Goal: Register for event/course

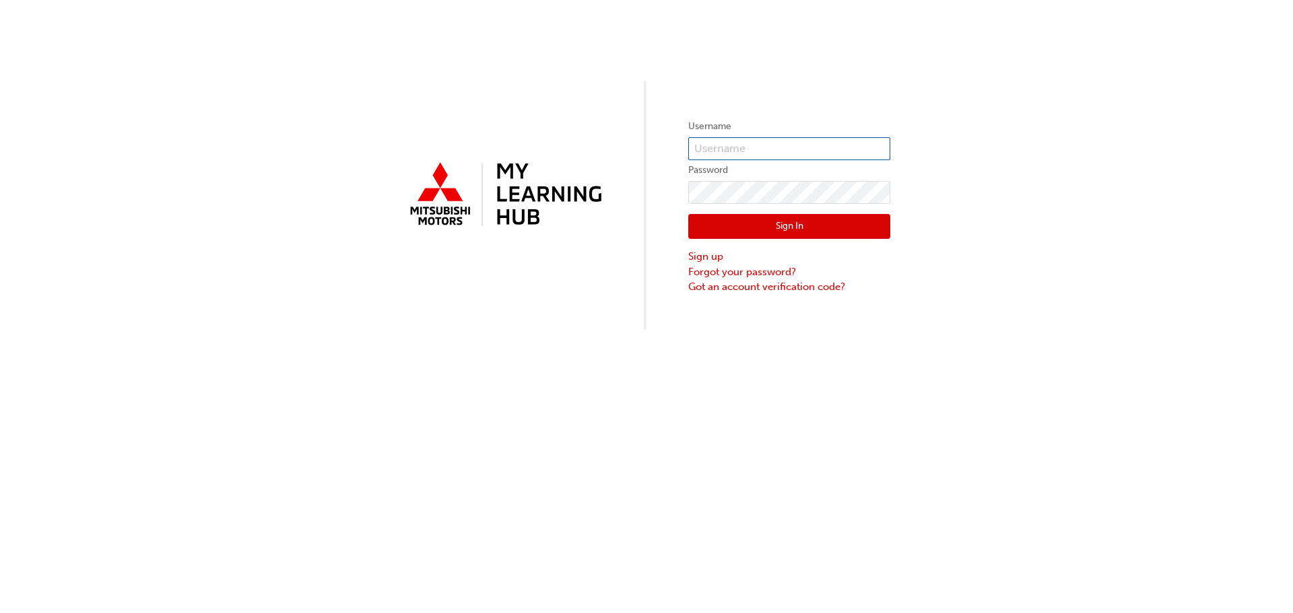
type input "0005330306"
click at [835, 236] on button "Sign In" at bounding box center [789, 227] width 202 height 26
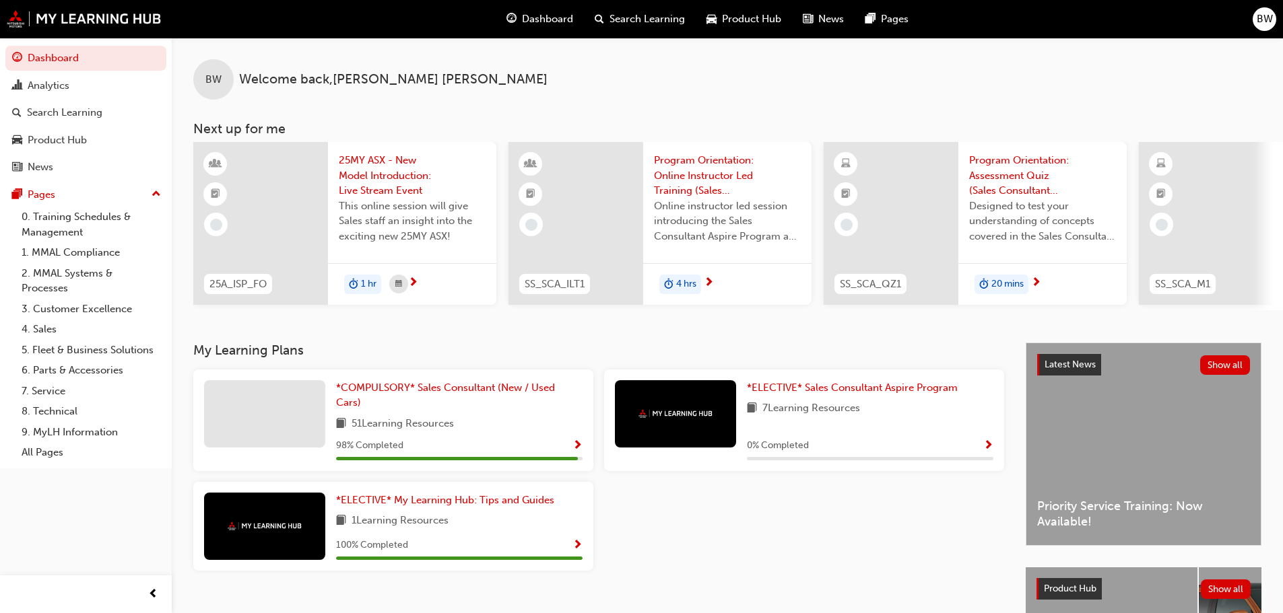
click at [364, 215] on span "This online session will give Sales staff an insight into the exciting new 25MY…" at bounding box center [412, 222] width 147 height 46
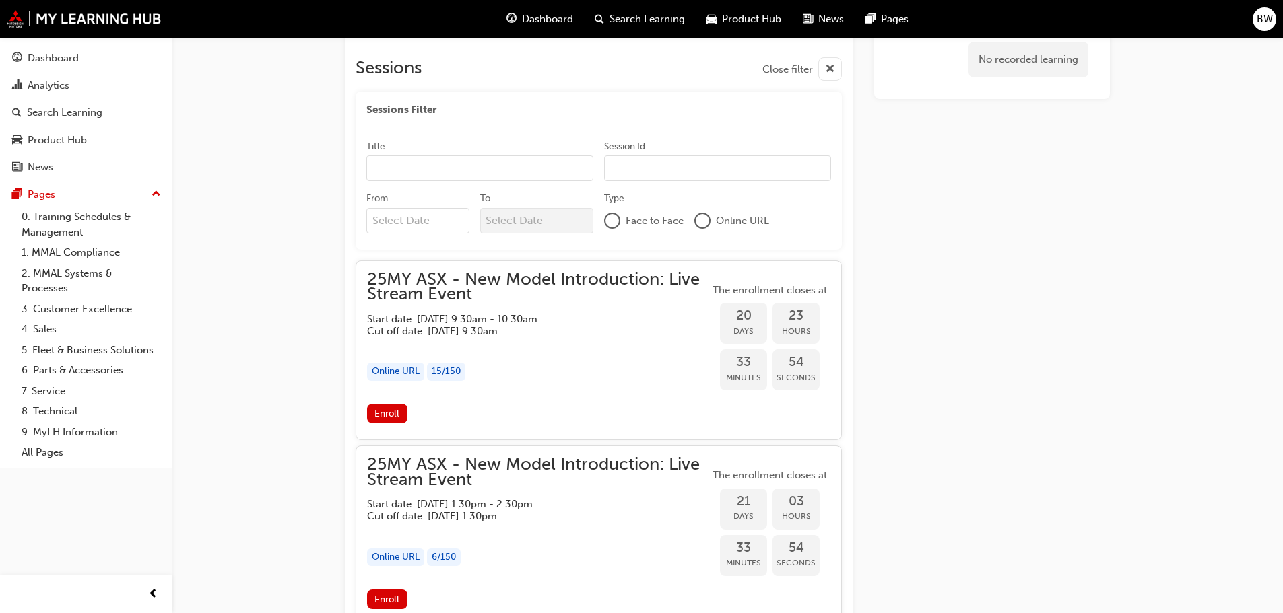
scroll to position [1139, 0]
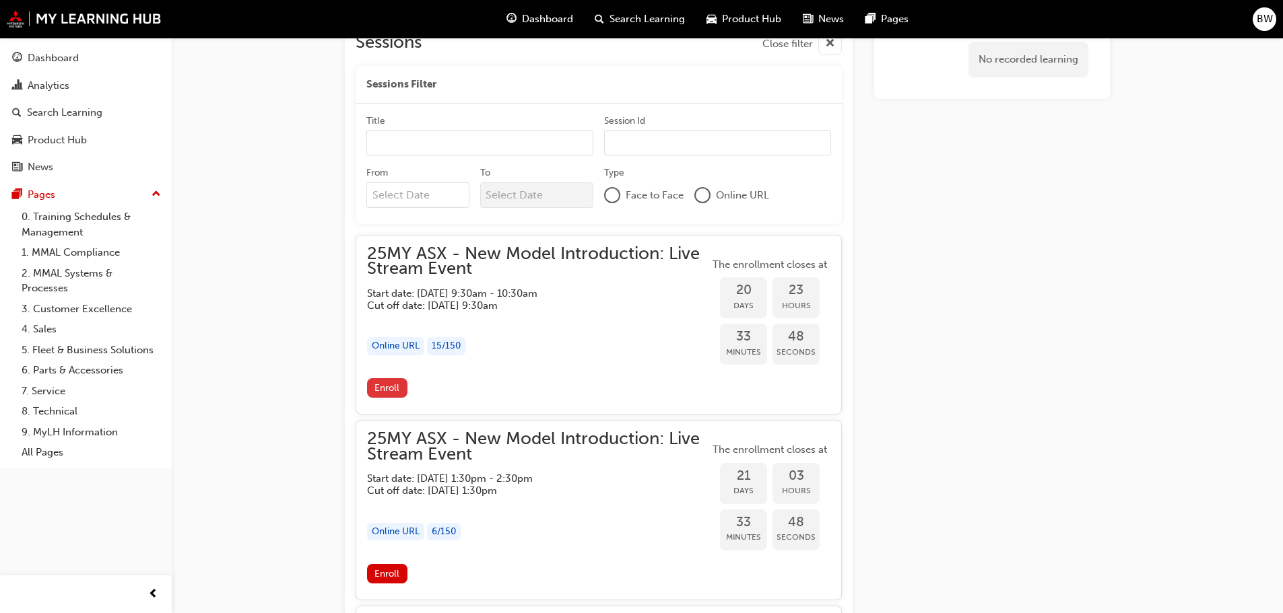
click at [392, 390] on span "Enroll" at bounding box center [386, 387] width 25 height 11
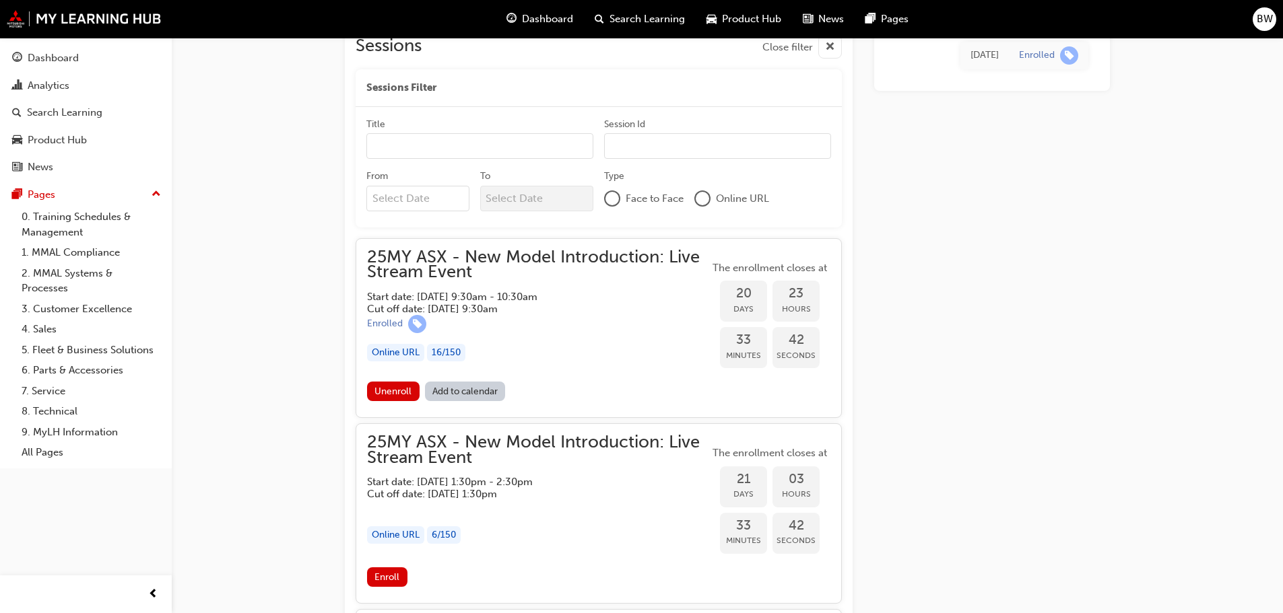
scroll to position [1138, 0]
click at [487, 389] on link "Add to calendar" at bounding box center [465, 390] width 81 height 20
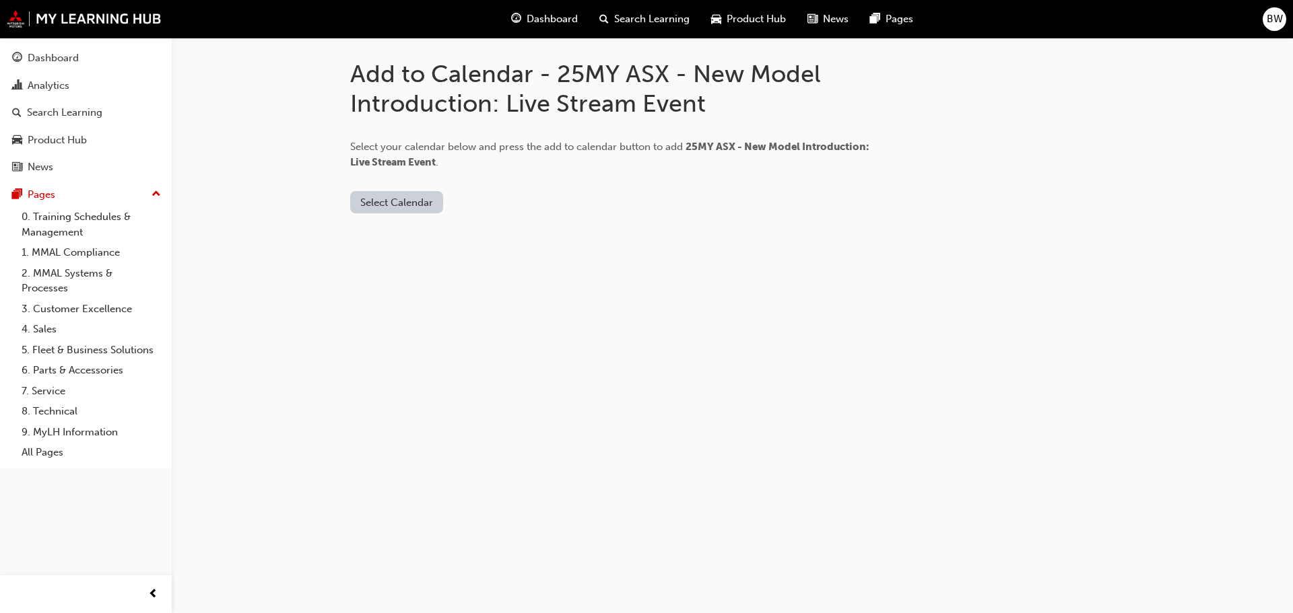
click at [417, 205] on button "Select Calendar" at bounding box center [396, 202] width 93 height 22
click at [415, 239] on div "[DOMAIN_NAME]" at bounding box center [397, 235] width 81 height 15
click at [477, 209] on button "Add to Calendar" at bounding box center [511, 202] width 96 height 22
click at [402, 205] on button "[DOMAIN_NAME]" at bounding box center [401, 202] width 102 height 22
click at [396, 256] on div "Office 365" at bounding box center [375, 259] width 48 height 15
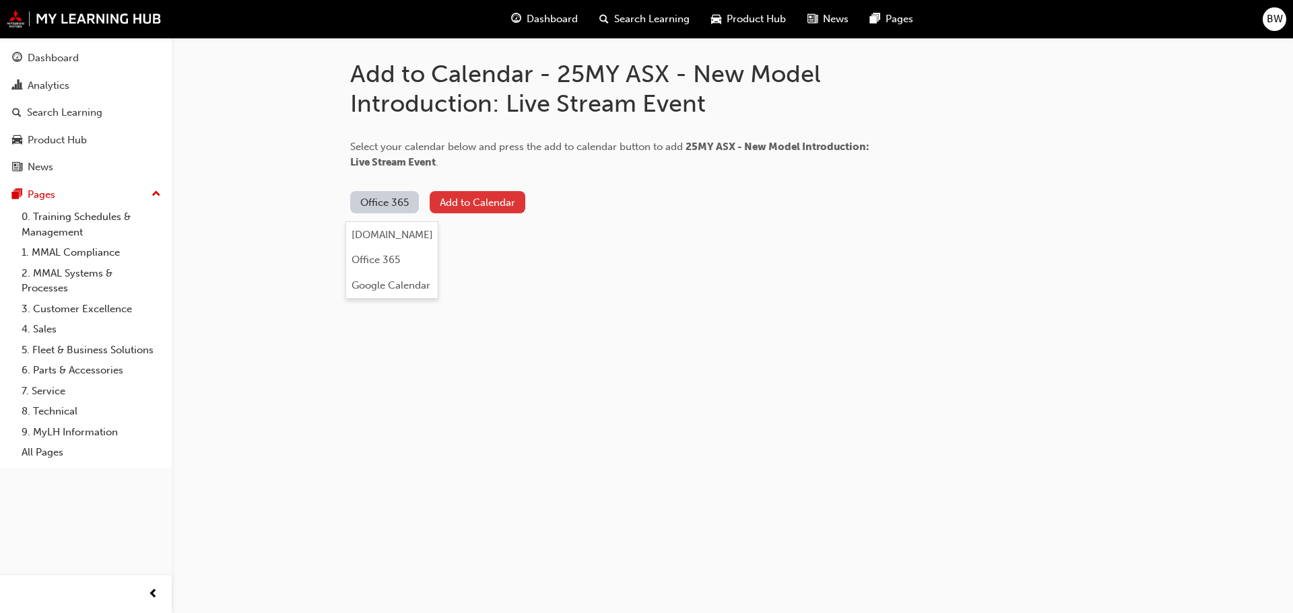
click at [490, 203] on button "Add to Calendar" at bounding box center [478, 202] width 96 height 22
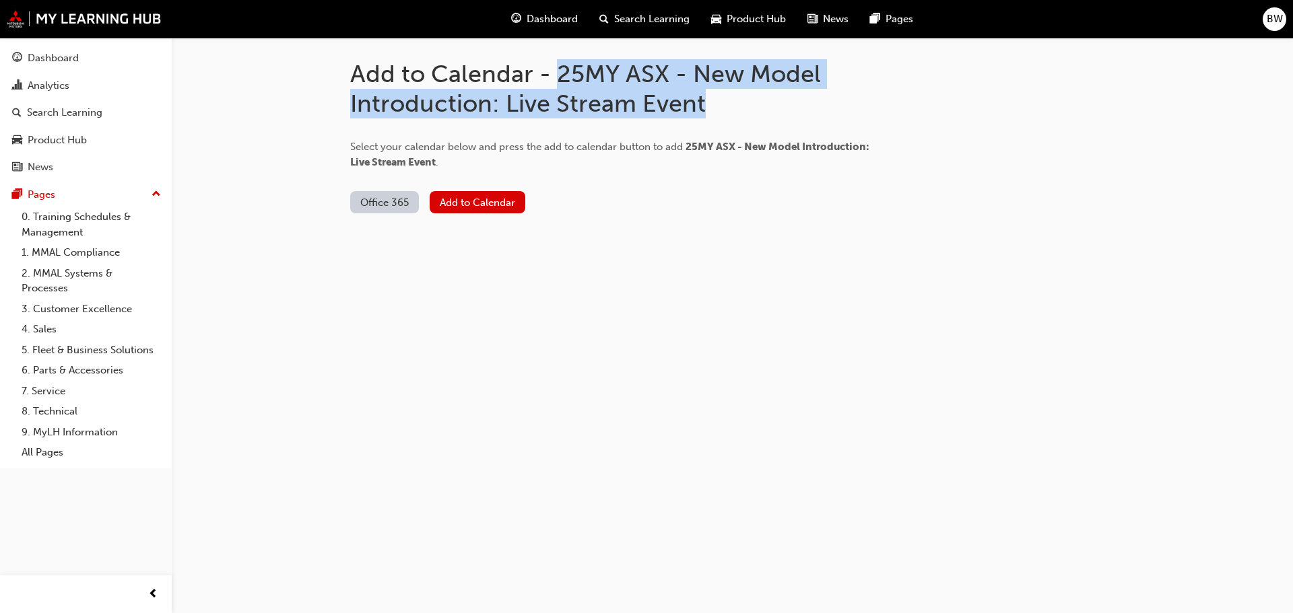
drag, startPoint x: 716, startPoint y: 103, endPoint x: 557, endPoint y: 79, distance: 161.4
click at [557, 79] on h1 "Add to Calendar - 25MY ASX - New Model Introduction: Live Stream Event" at bounding box center [619, 88] width 539 height 59
copy h1 "25MY ASX - New Model Introduction: Live Stream Event"
click at [436, 99] on h1 "Add to Calendar - 25MY ASX - New Model Introduction: Live Stream Event" at bounding box center [619, 88] width 539 height 59
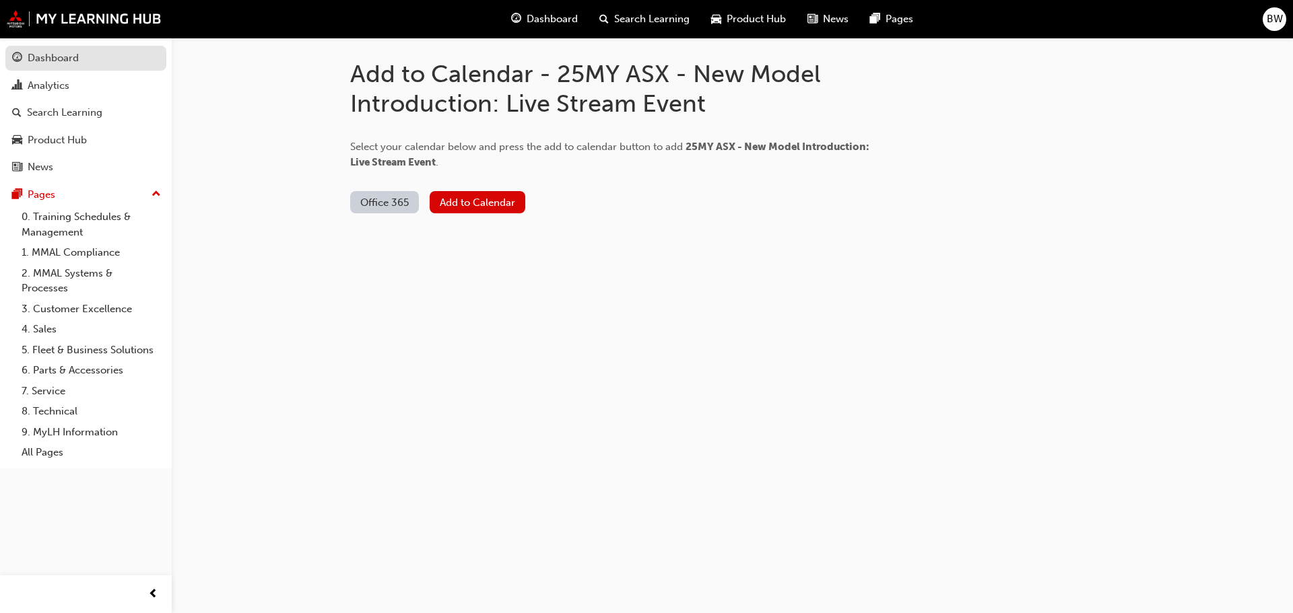
click at [91, 50] on div "Dashboard" at bounding box center [85, 58] width 147 height 17
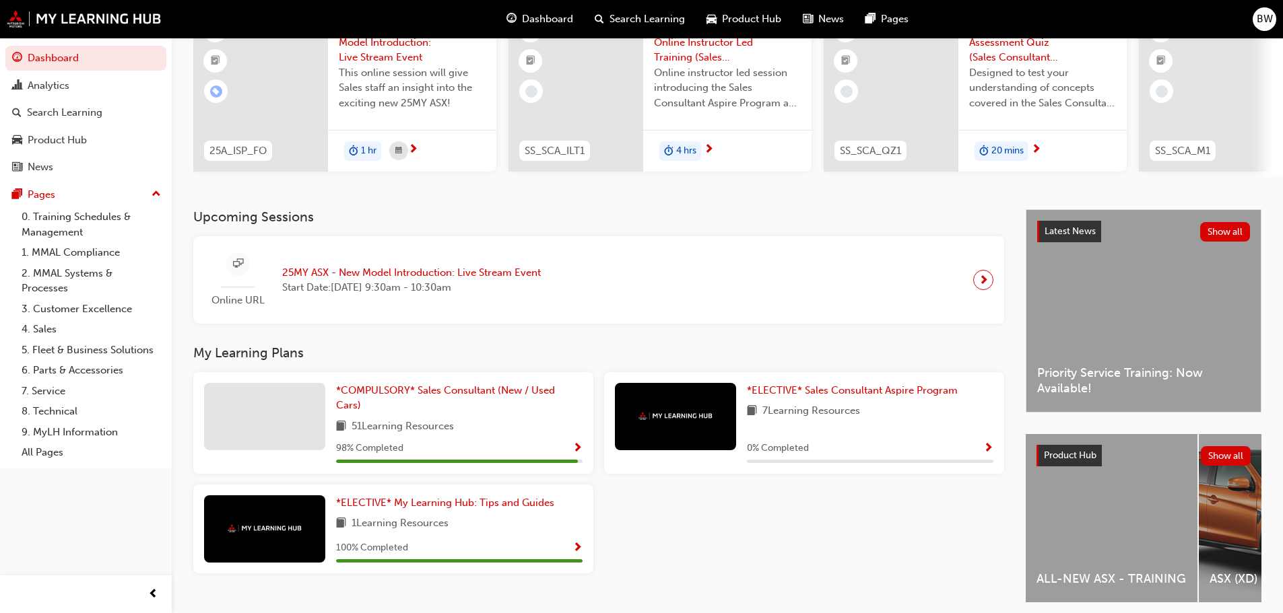
scroll to position [135, 0]
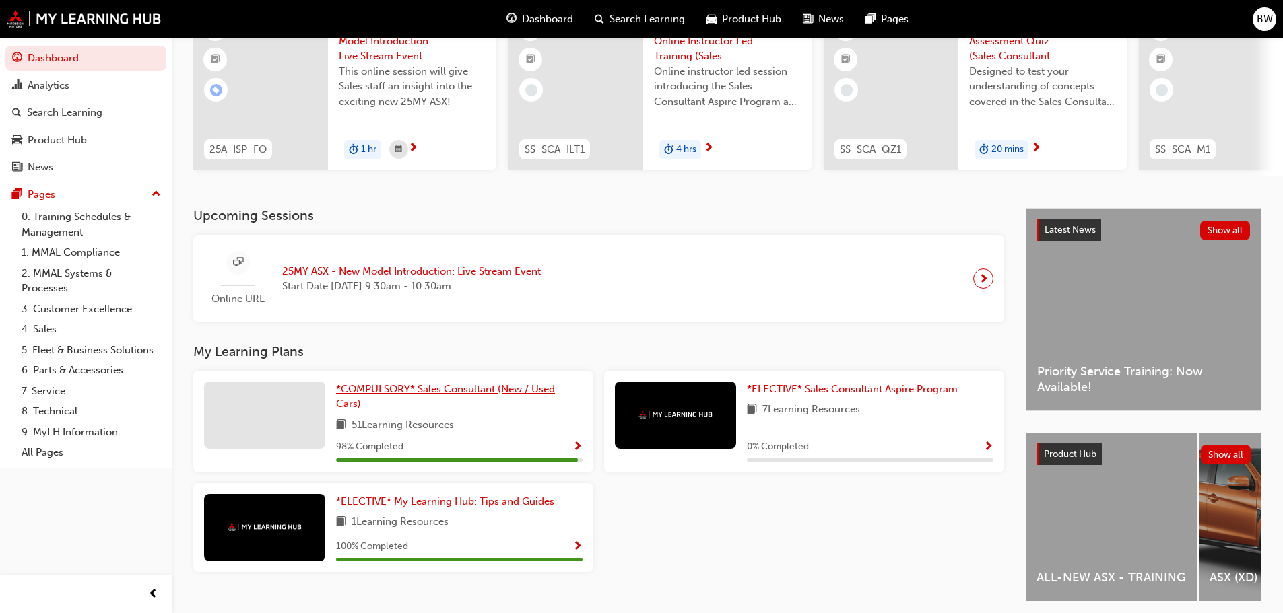
click at [451, 397] on span "*COMPULSORY* Sales Consultant (New / Used Cars)" at bounding box center [445, 397] width 219 height 28
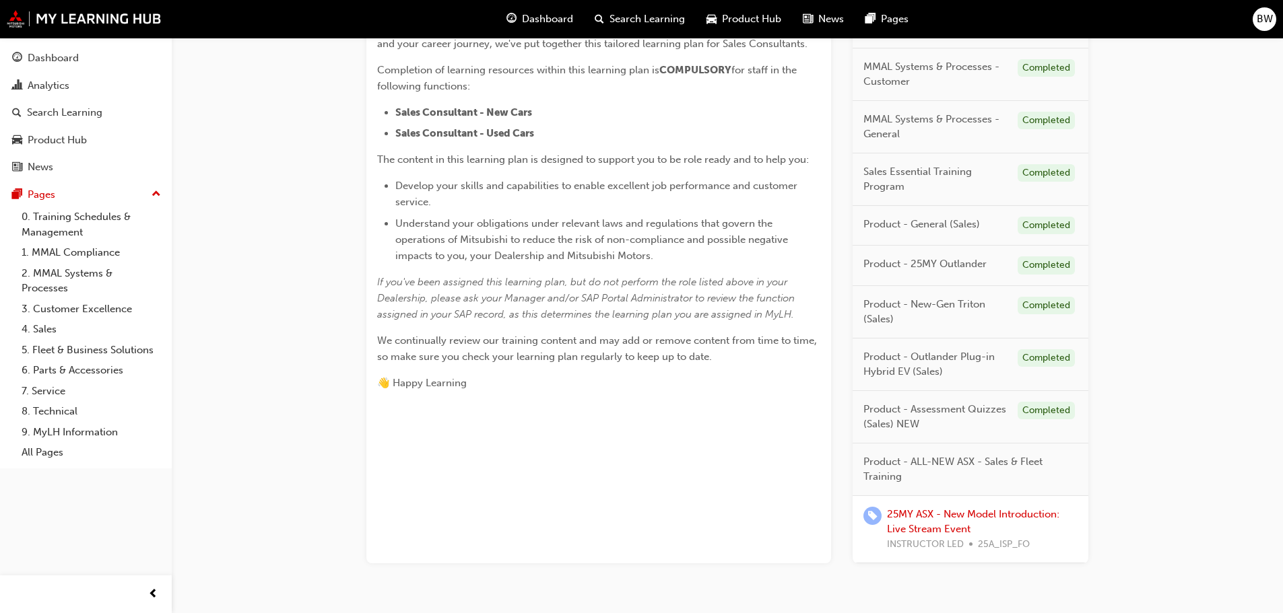
scroll to position [383, 0]
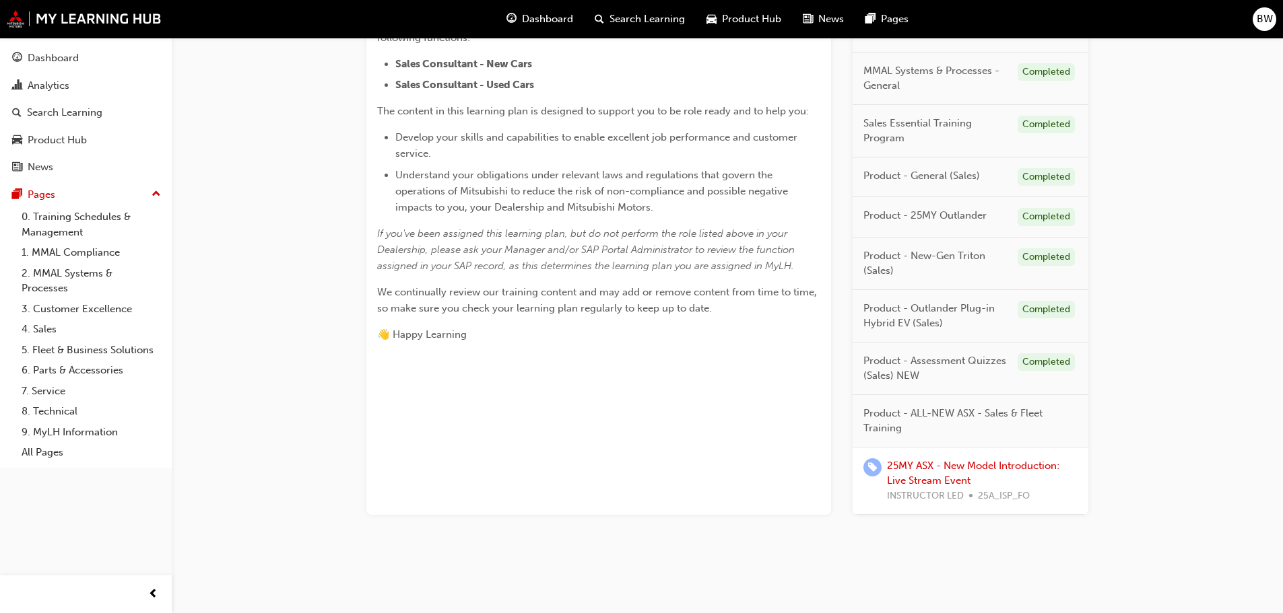
click at [915, 412] on span "Product - ALL-NEW ASX - Sales & Fleet Training" at bounding box center [964, 421] width 203 height 30
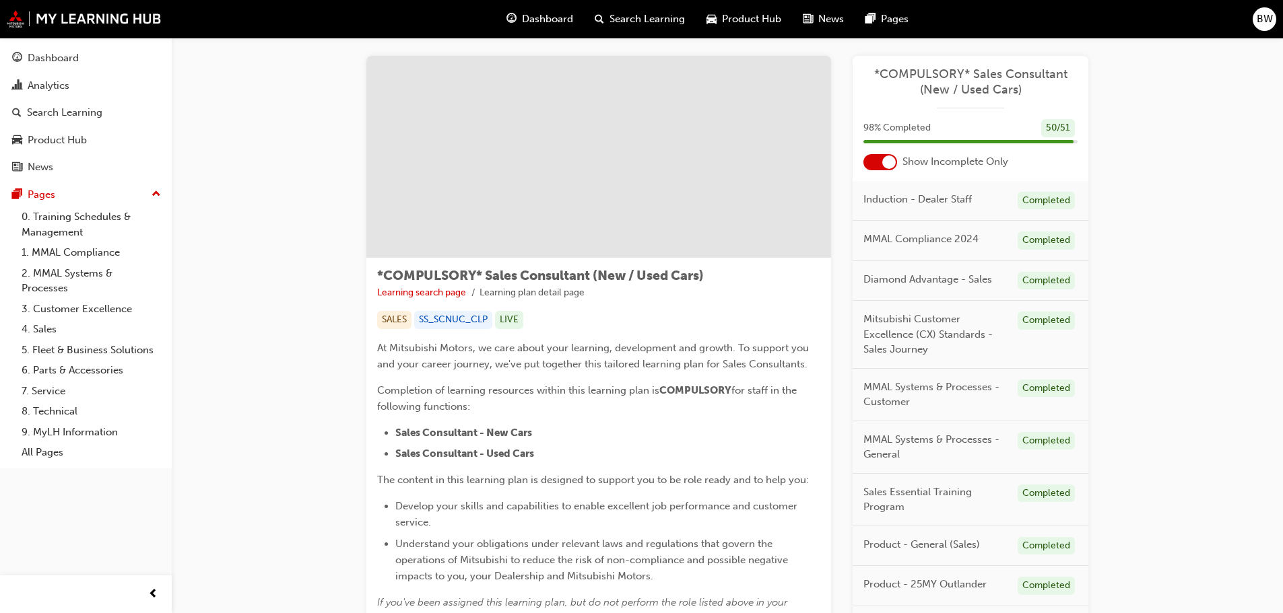
scroll to position [0, 0]
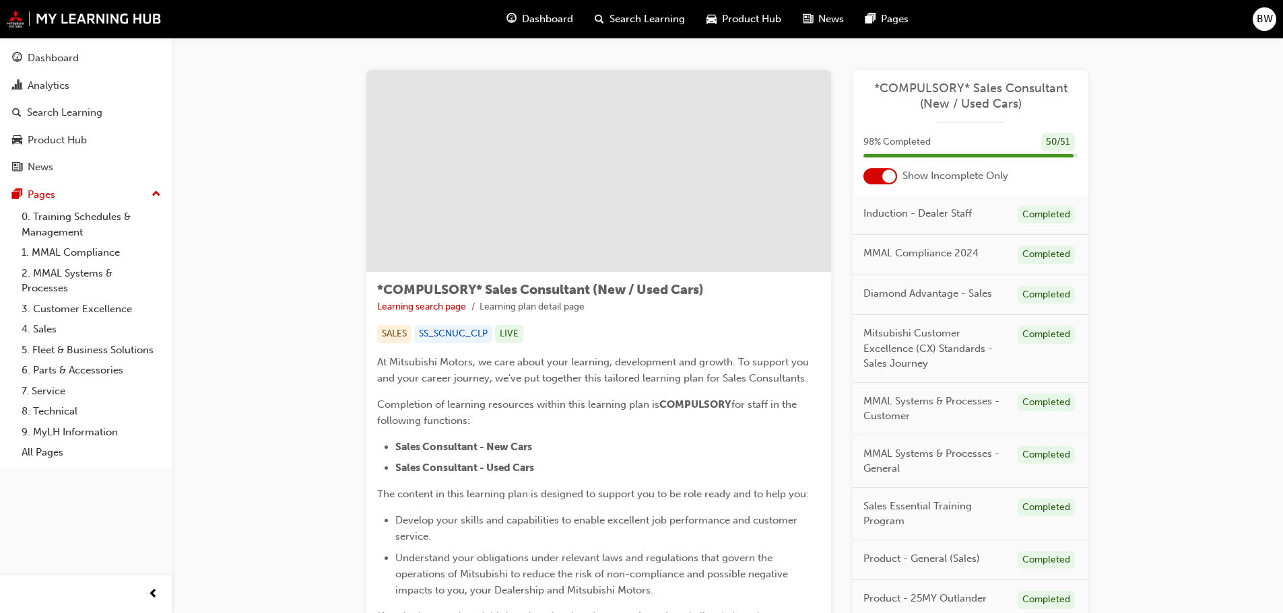
click at [874, 176] on div at bounding box center [880, 176] width 34 height 16
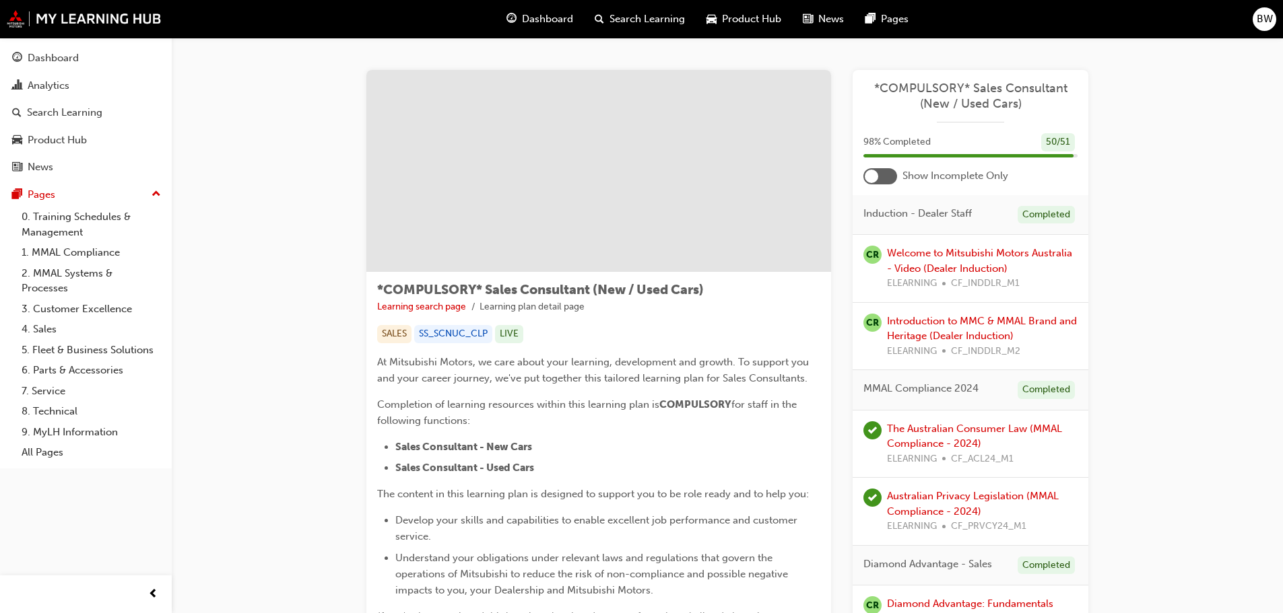
click at [891, 170] on div at bounding box center [880, 176] width 34 height 16
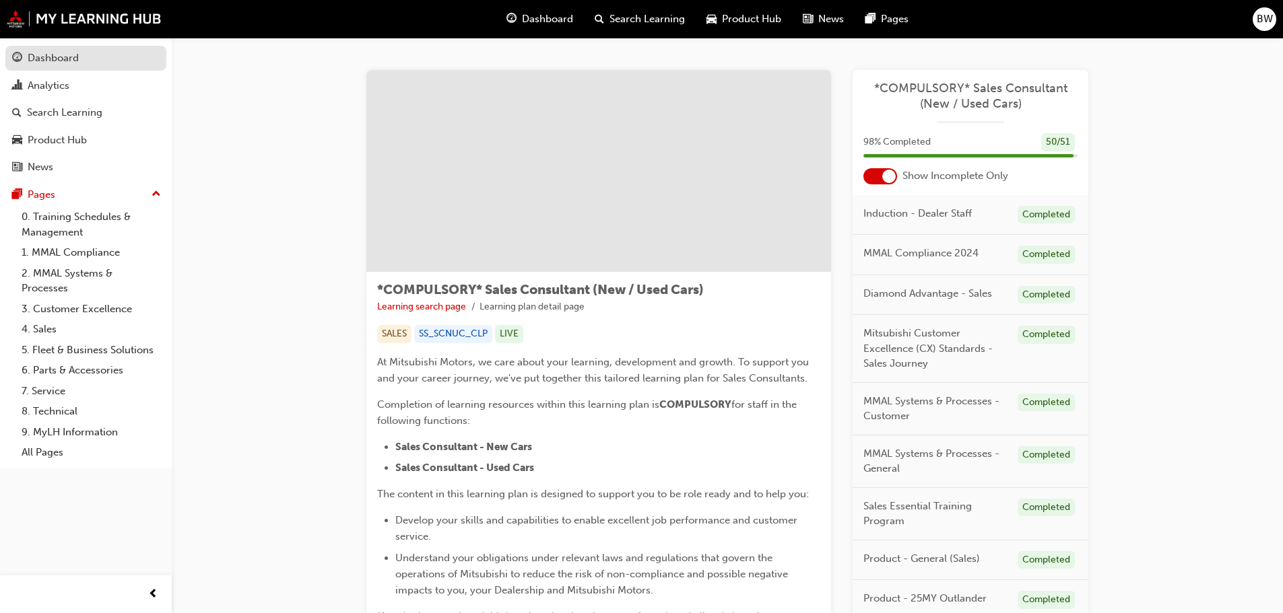
click at [40, 52] on div "Dashboard" at bounding box center [53, 57] width 51 height 15
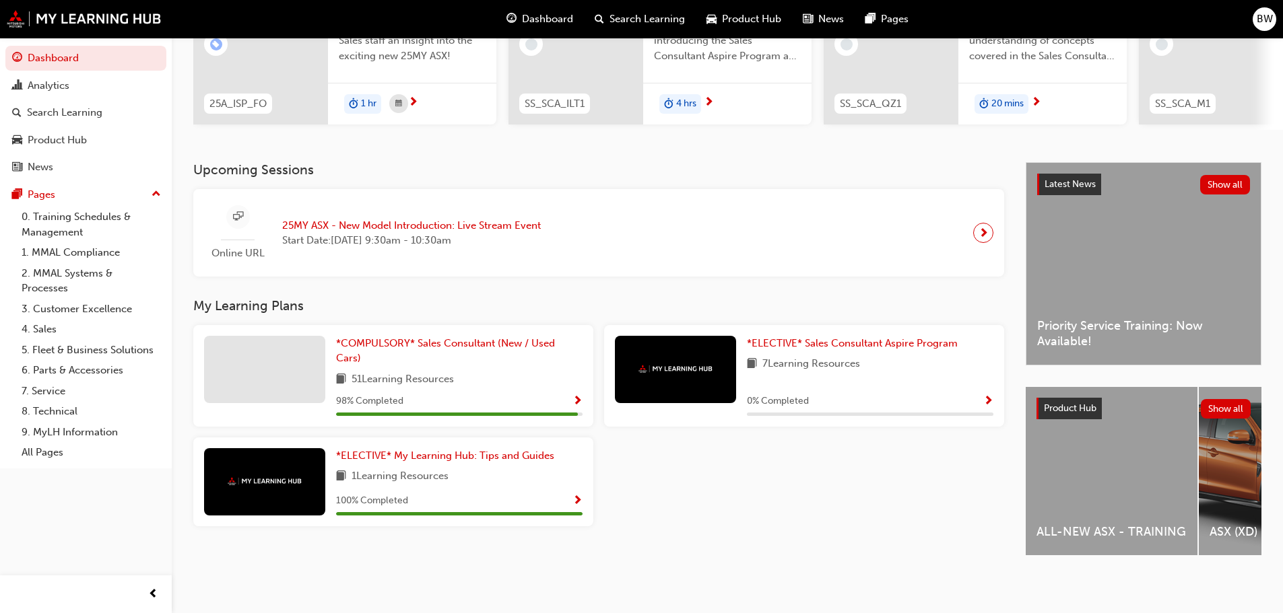
scroll to position [191, 0]
click at [780, 339] on span "*ELECTIVE* Sales Consultant Aspire Program" at bounding box center [852, 343] width 211 height 12
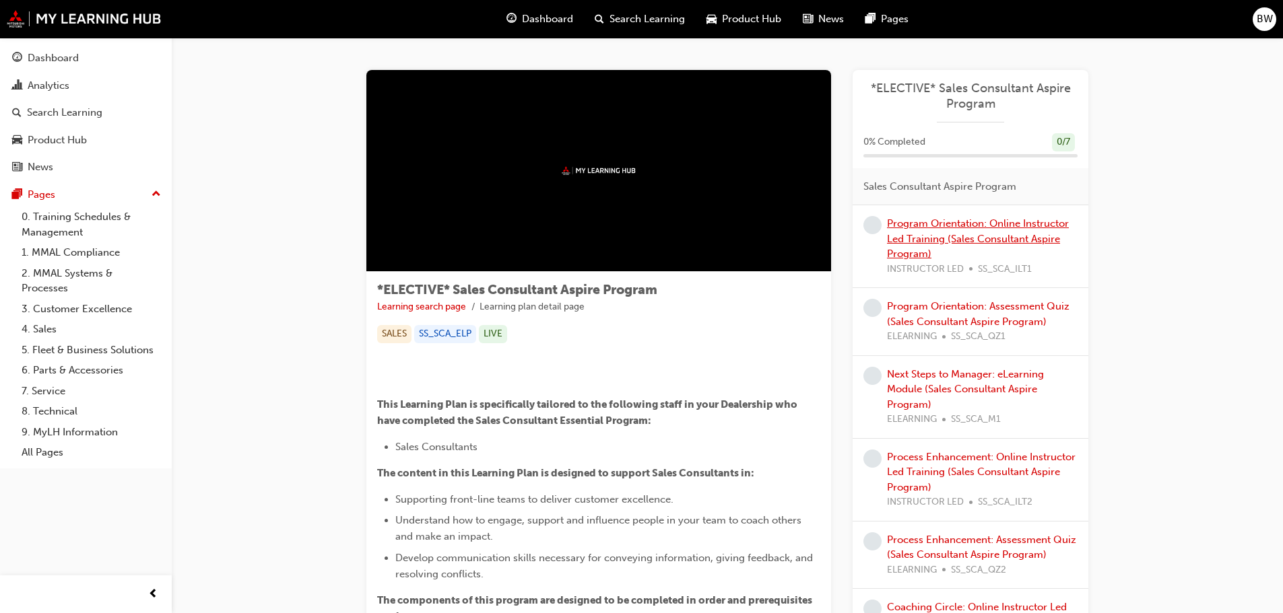
click at [988, 235] on link "Program Orientation: Online Instructor Led Training (Sales Consultant Aspire Pr…" at bounding box center [978, 238] width 182 height 42
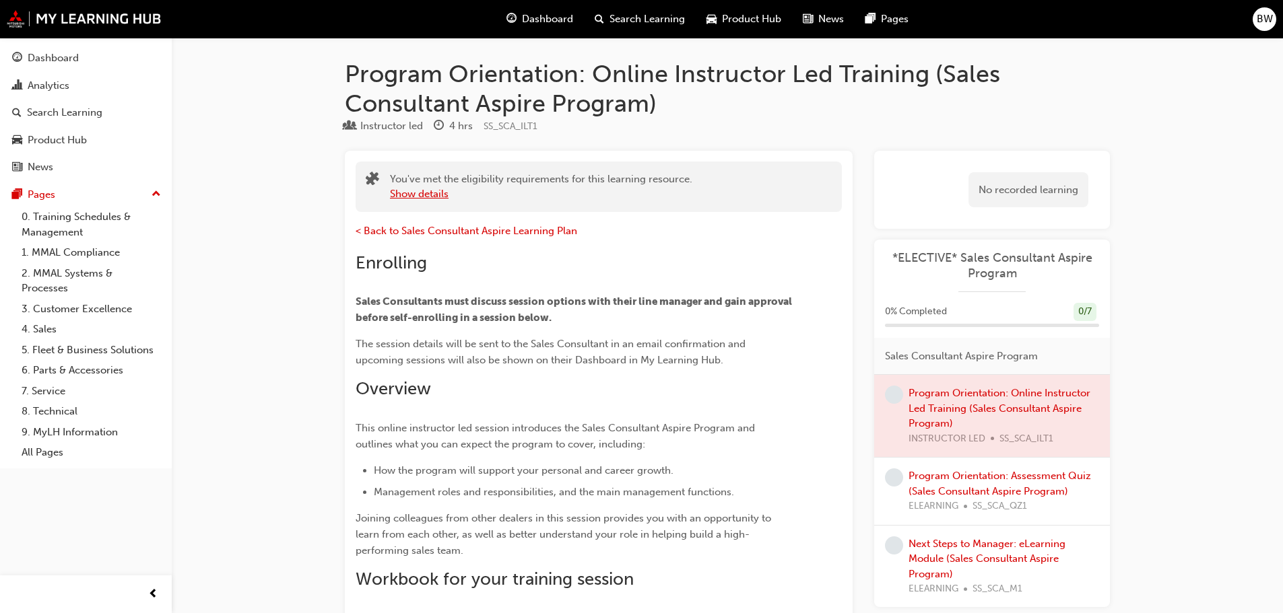
click at [421, 199] on button "Show details" at bounding box center [419, 193] width 59 height 15
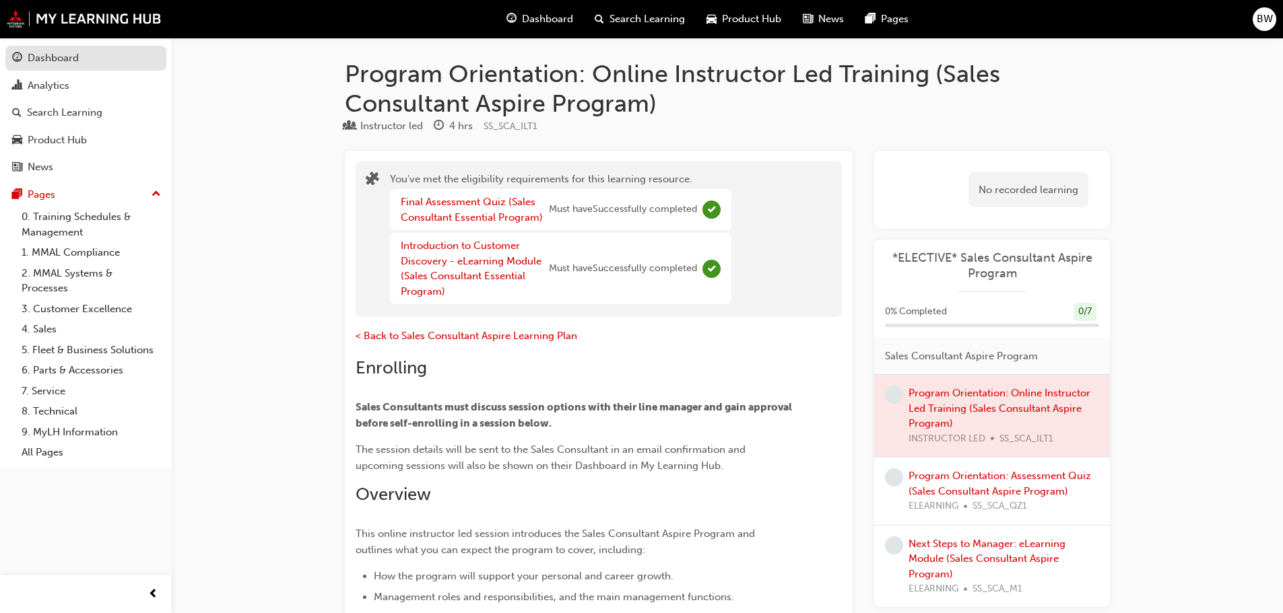
click at [46, 63] on div "Dashboard" at bounding box center [53, 57] width 51 height 15
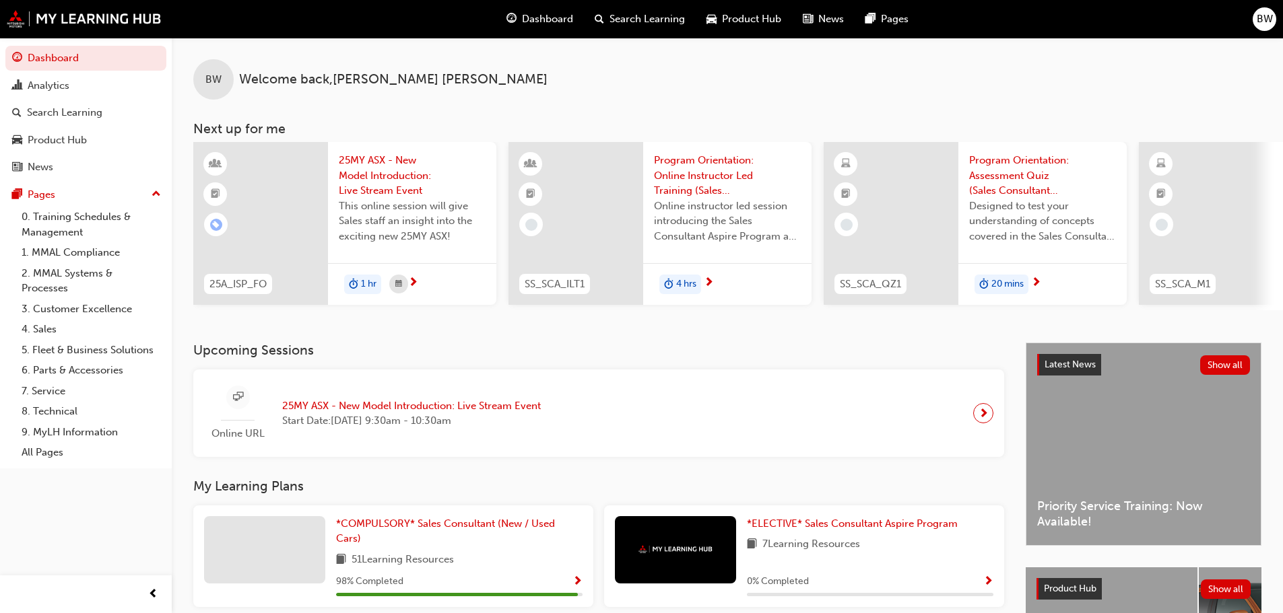
click at [681, 168] on span "Program Orientation: Online Instructor Led Training (Sales Consultant Aspire Pr…" at bounding box center [727, 176] width 147 height 46
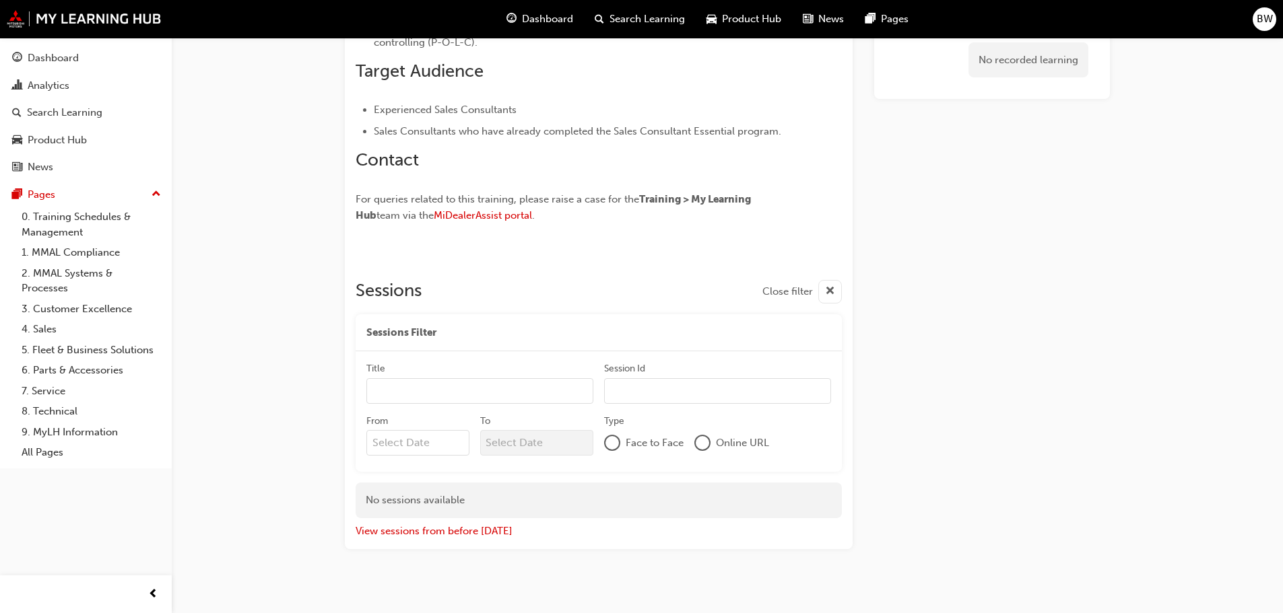
scroll to position [778, 0]
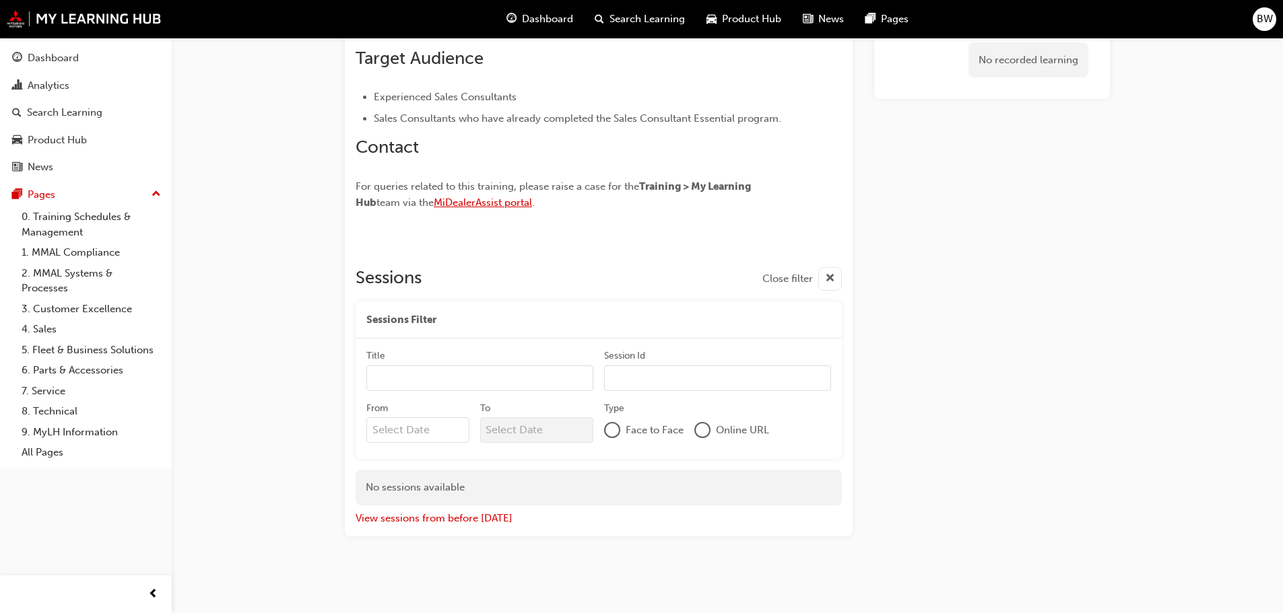
click at [485, 203] on span "MiDealerAssist portal" at bounding box center [483, 203] width 98 height 12
